Goal: Task Accomplishment & Management: Use online tool/utility

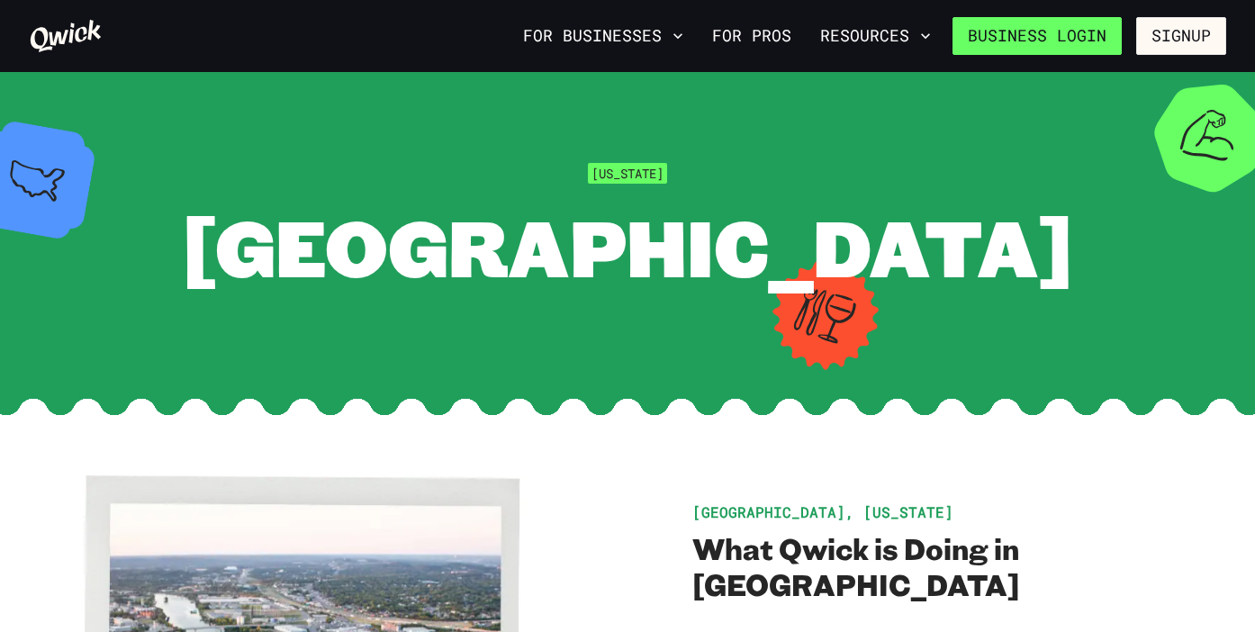
click at [1058, 31] on link "Business Login" at bounding box center [1037, 36] width 169 height 38
click at [1003, 30] on link "Business Login" at bounding box center [1037, 36] width 169 height 38
